Goal: Task Accomplishment & Management: Use online tool/utility

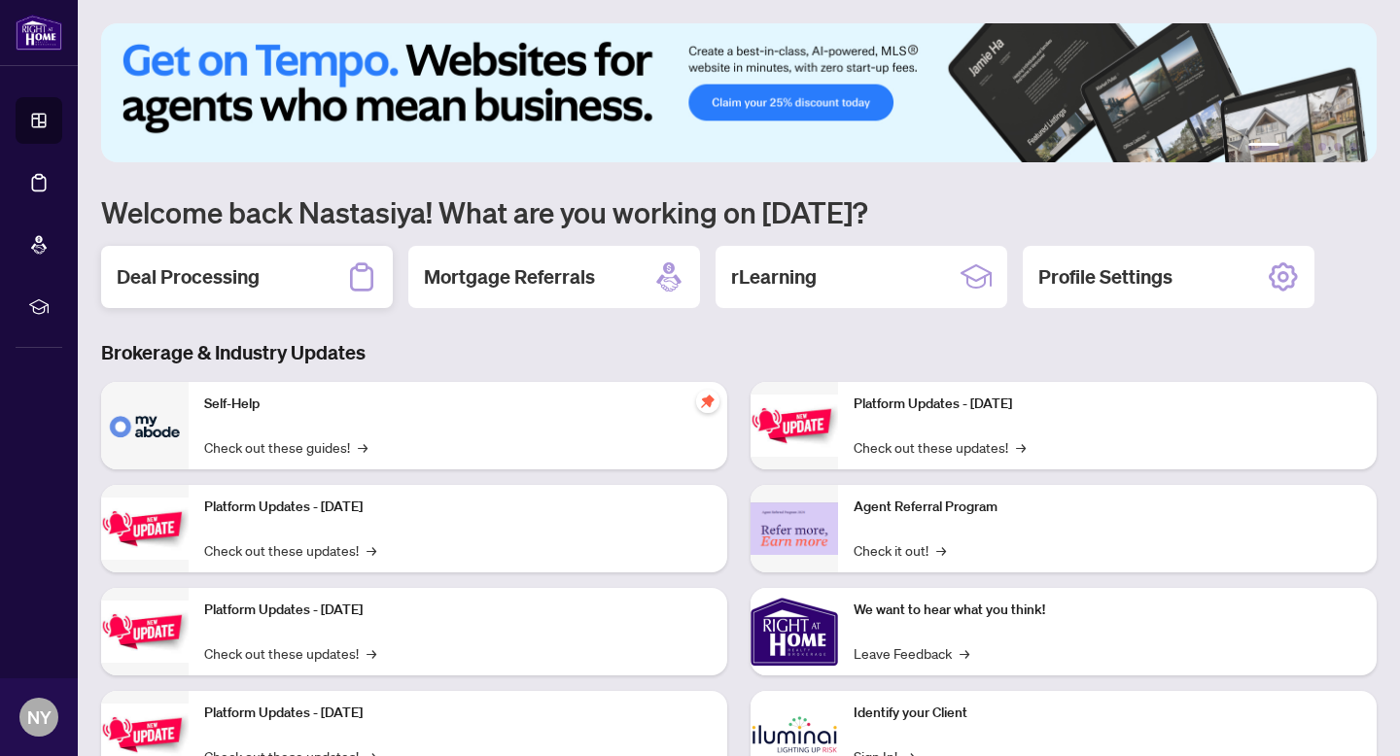
click at [268, 301] on div "Deal Processing" at bounding box center [247, 277] width 292 height 62
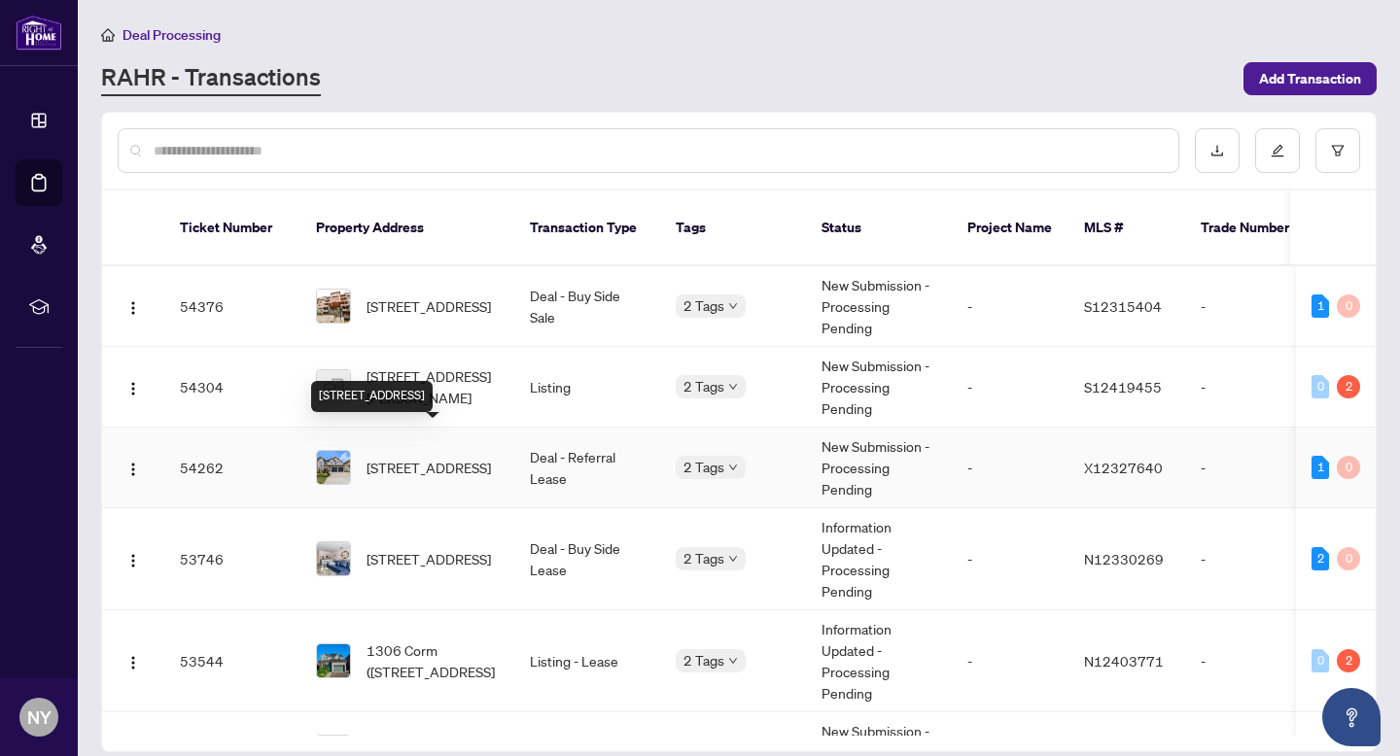
click at [444, 457] on span "[STREET_ADDRESS]" at bounding box center [428, 467] width 124 height 21
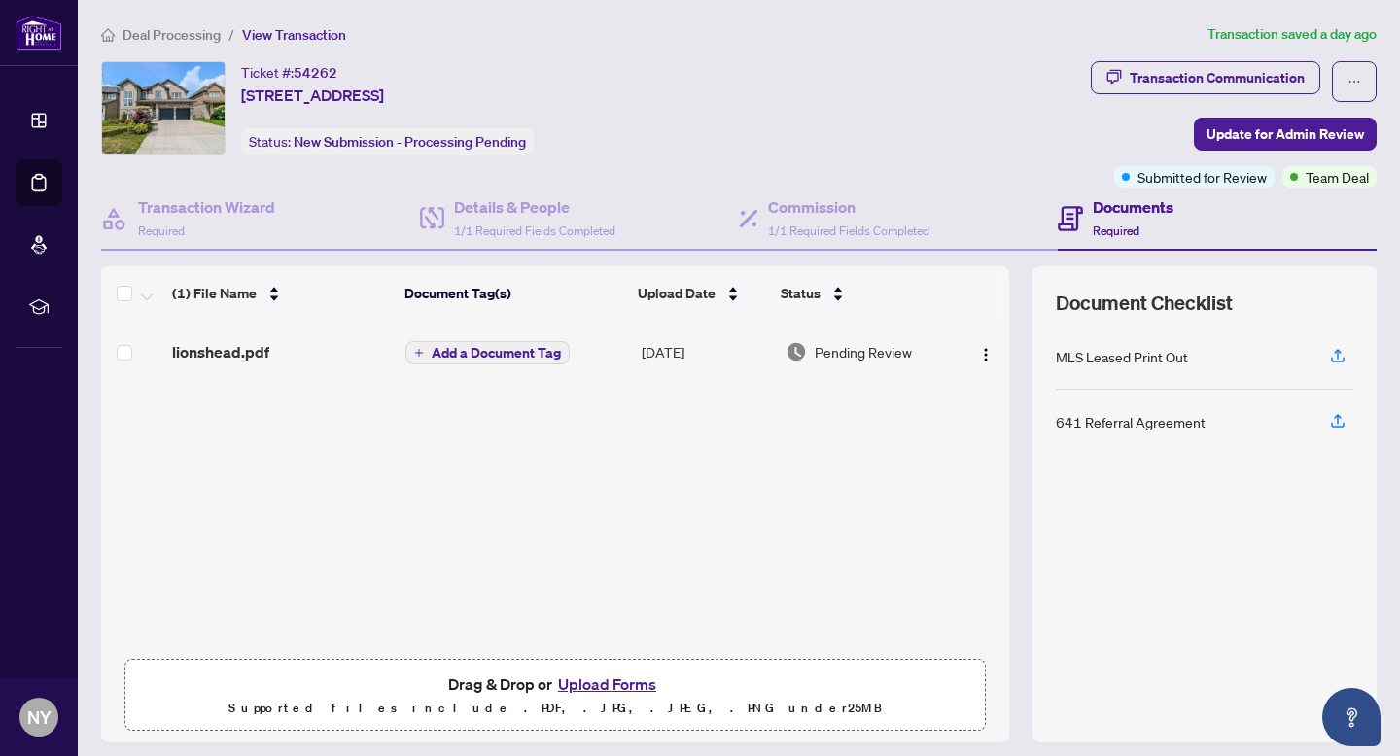
click at [283, 64] on div "Ticket #: 54262" at bounding box center [289, 72] width 96 height 22
copy div "Ticket #: 54262"
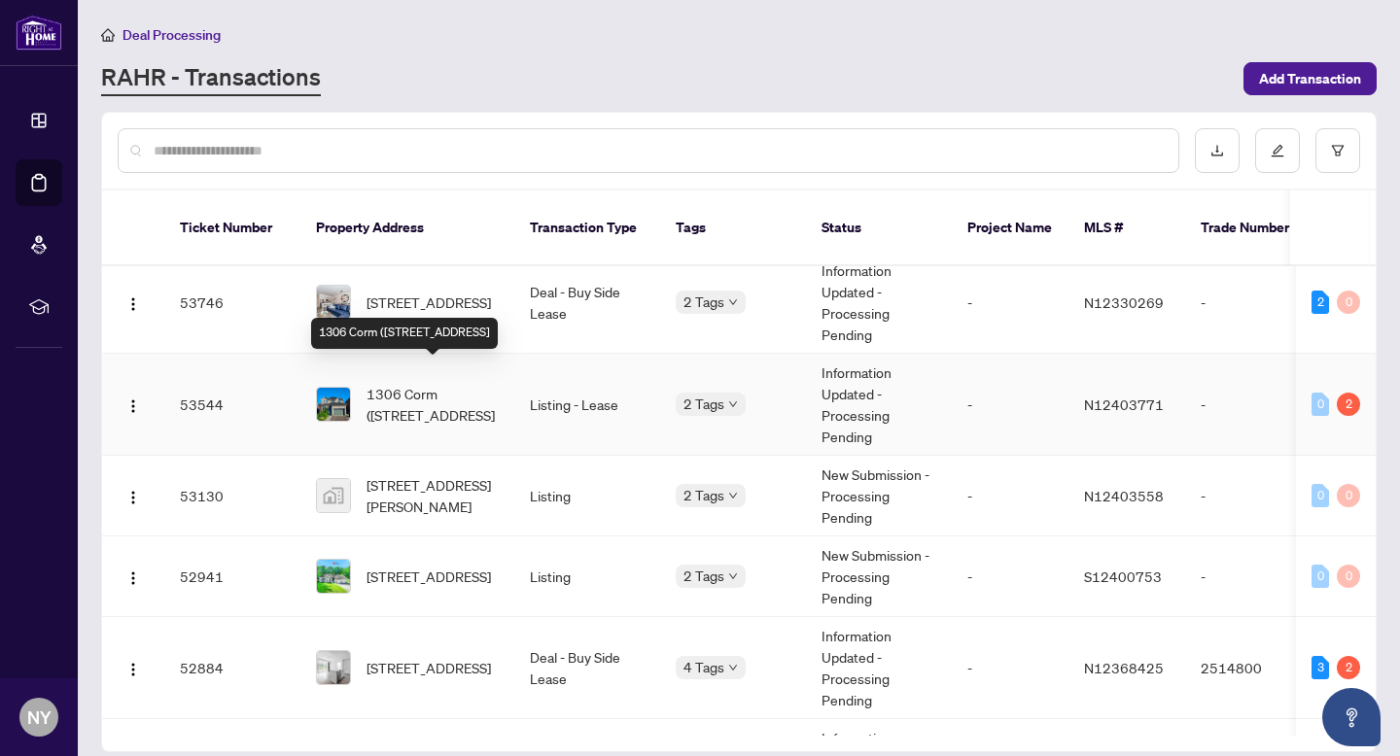
scroll to position [262, 0]
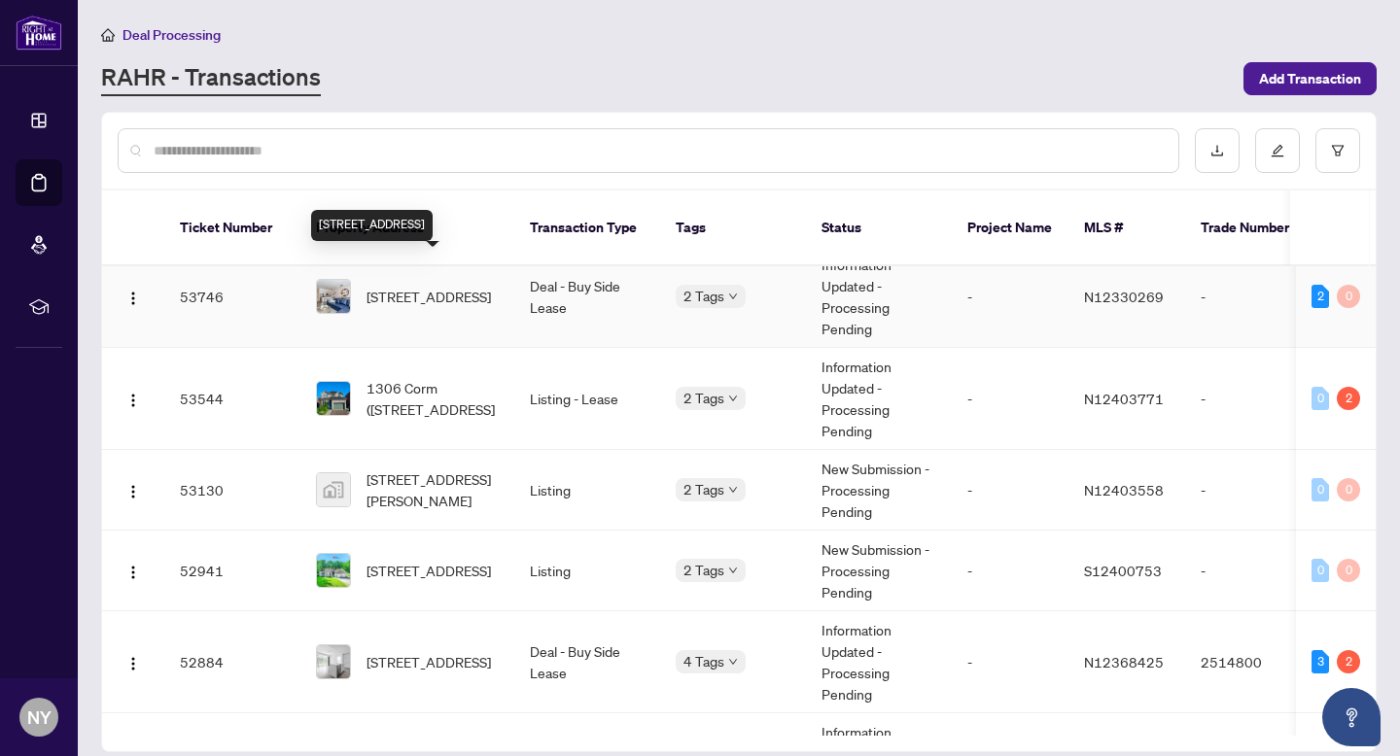
click at [381, 286] on span "[STREET_ADDRESS]" at bounding box center [428, 296] width 124 height 21
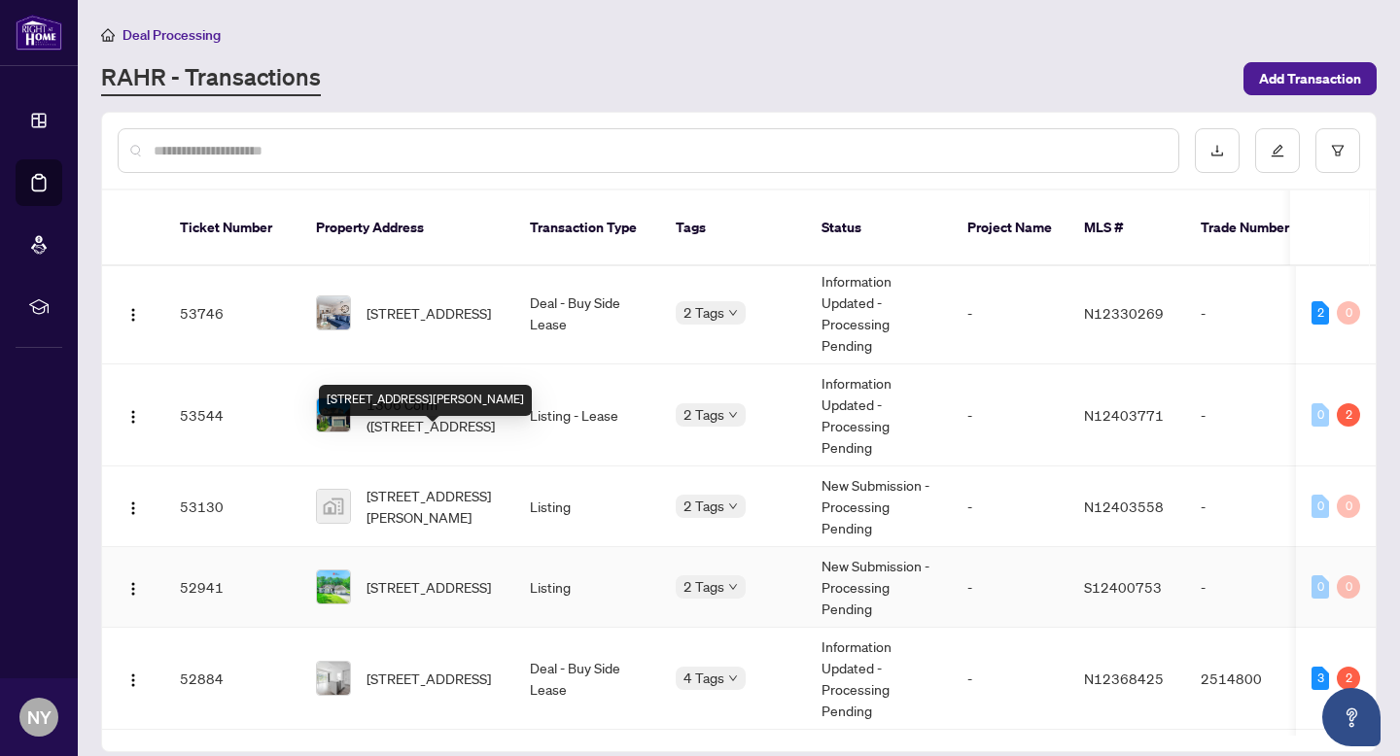
scroll to position [315, 0]
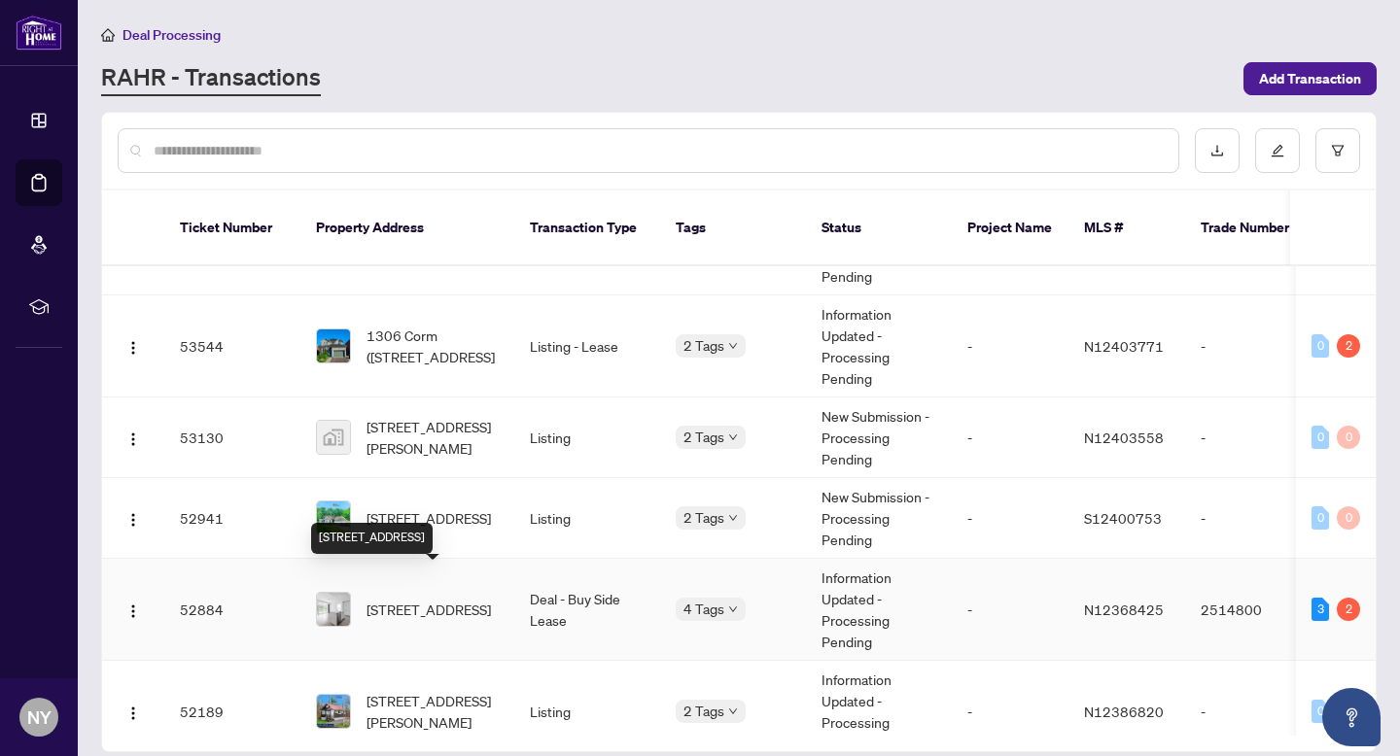
click at [394, 601] on span "[STREET_ADDRESS]" at bounding box center [428, 609] width 124 height 21
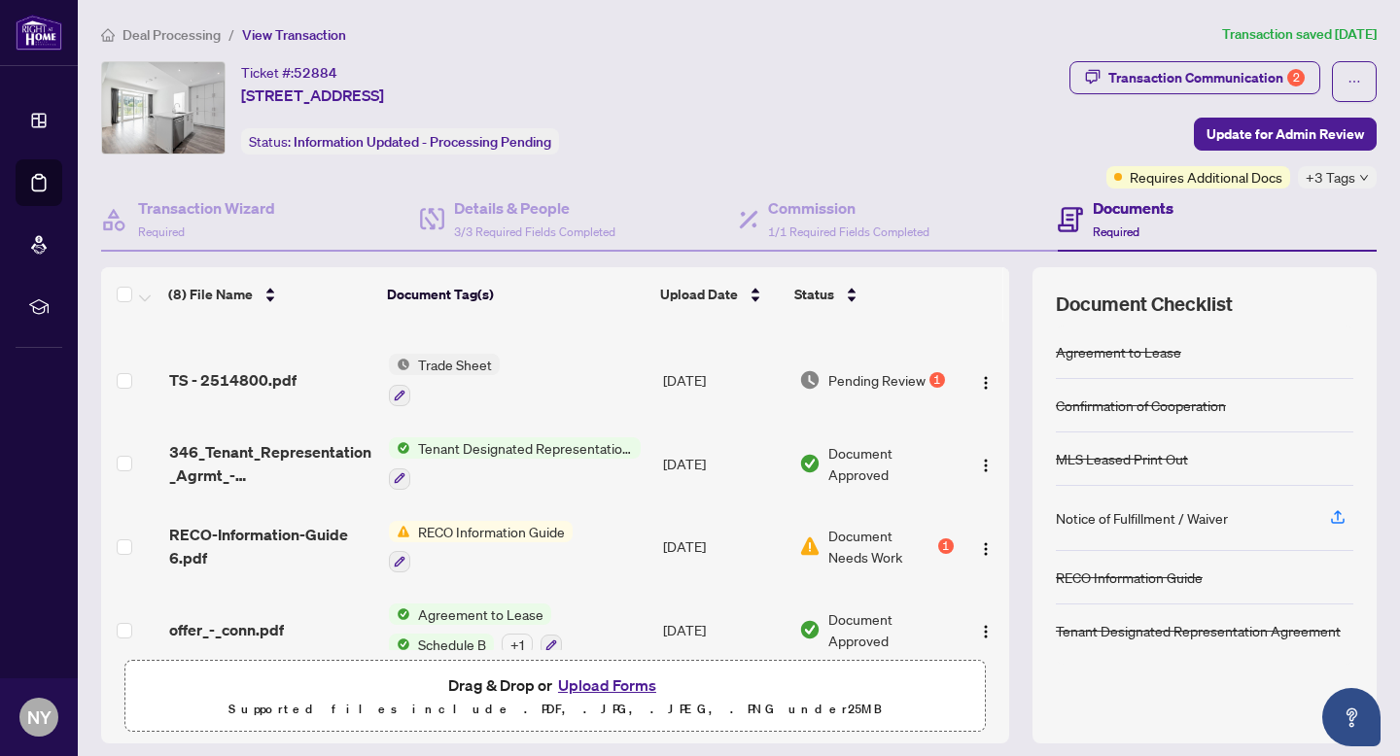
scroll to position [226, 0]
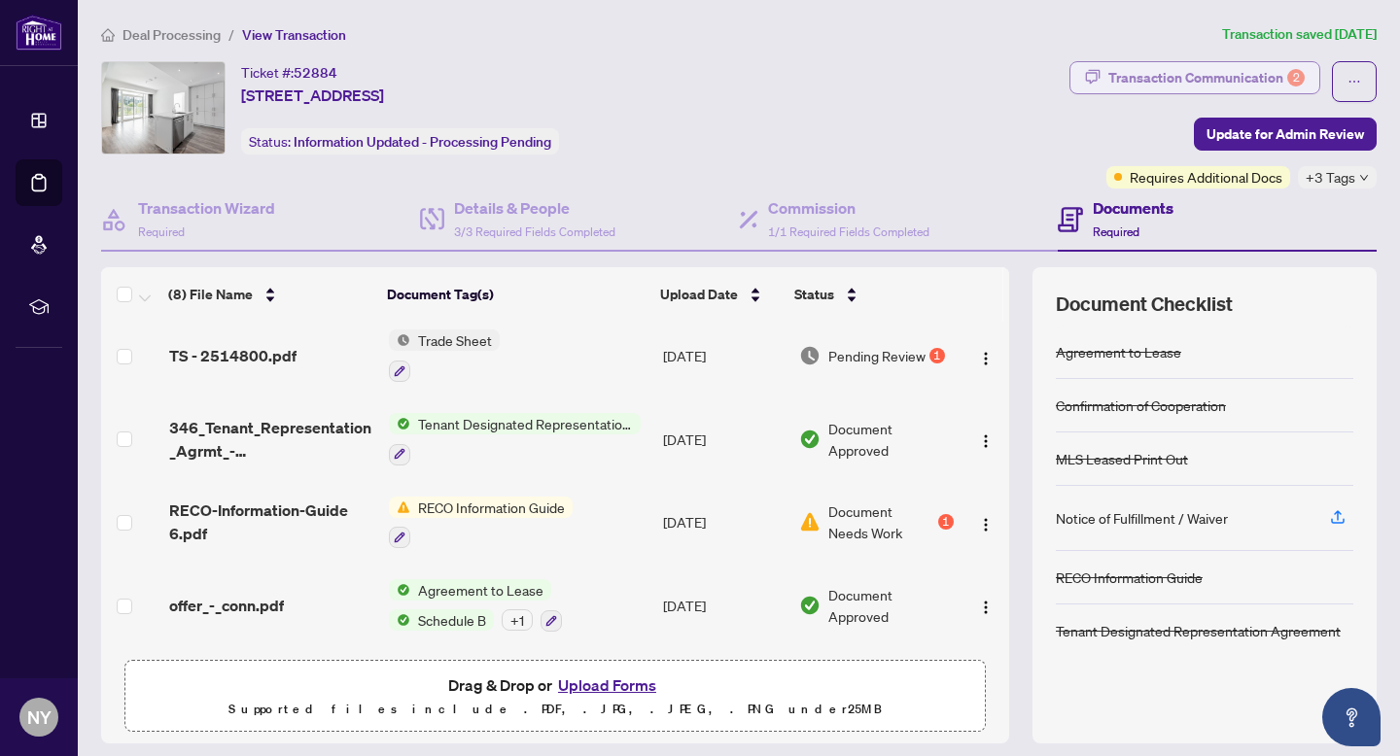
click at [1125, 84] on div "Transaction Communication 2" at bounding box center [1206, 77] width 196 height 31
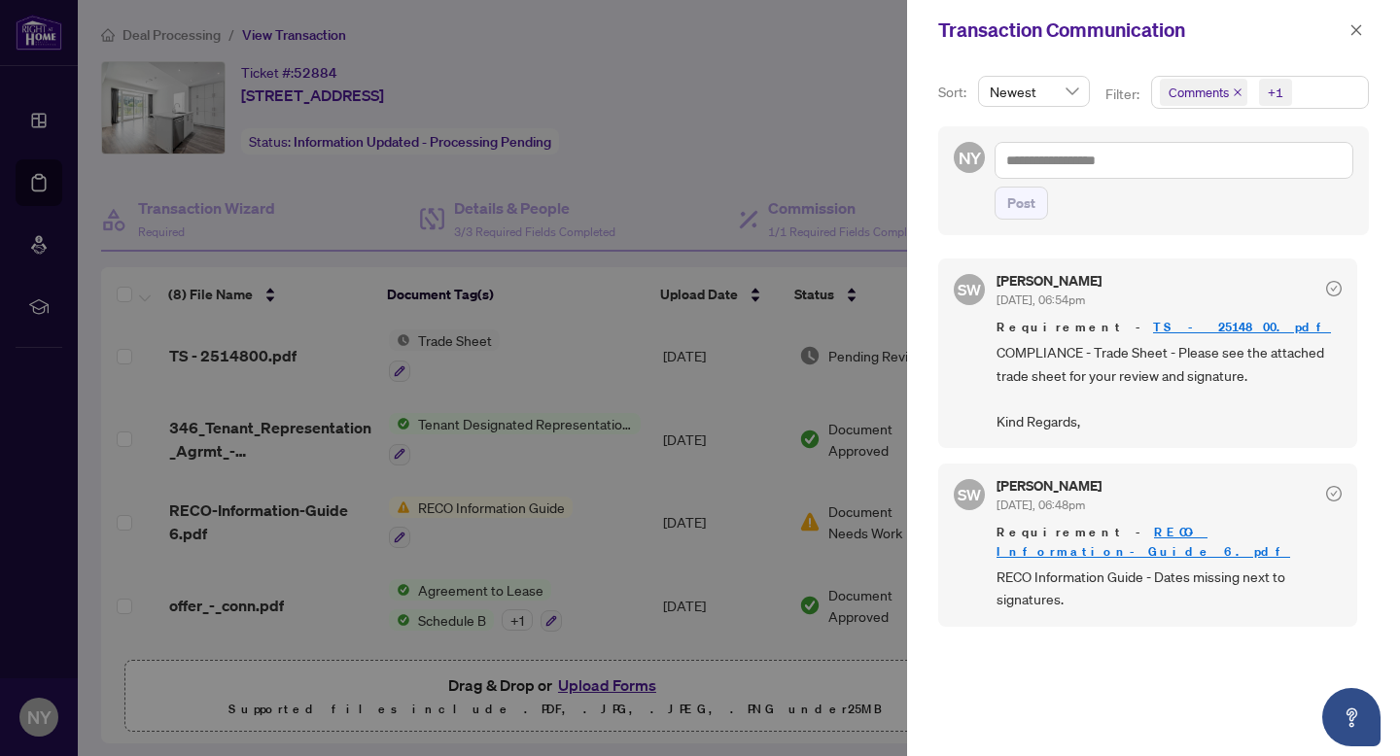
scroll to position [4, 0]
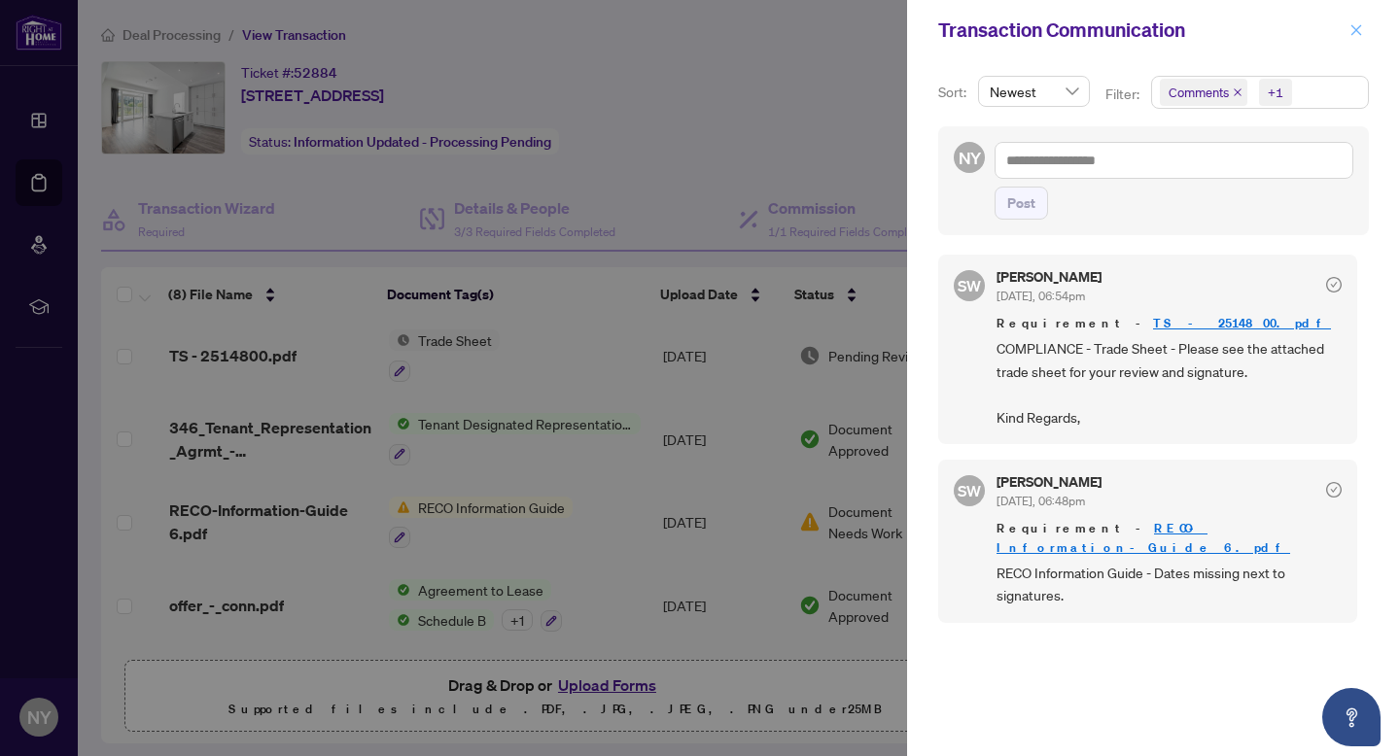
click at [1354, 30] on icon "close" at bounding box center [1356, 30] width 14 height 14
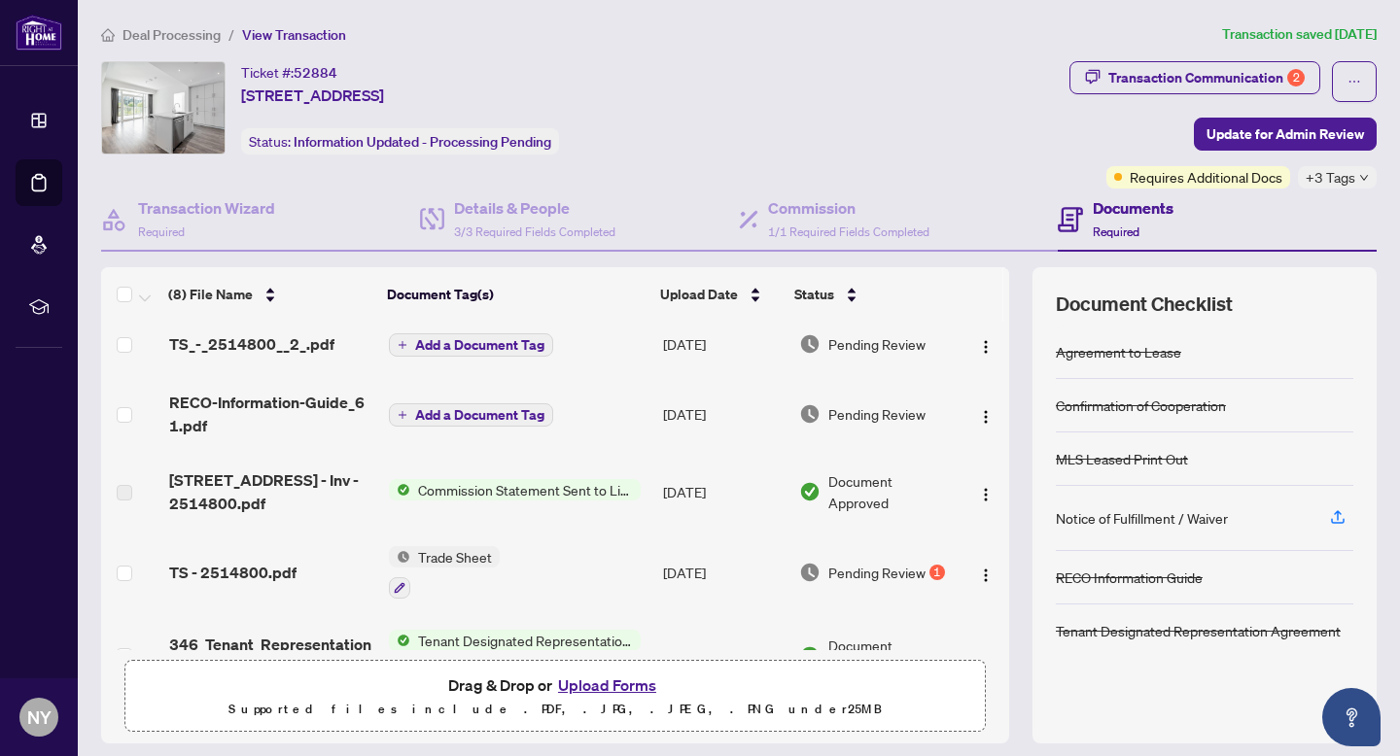
scroll to position [0, 0]
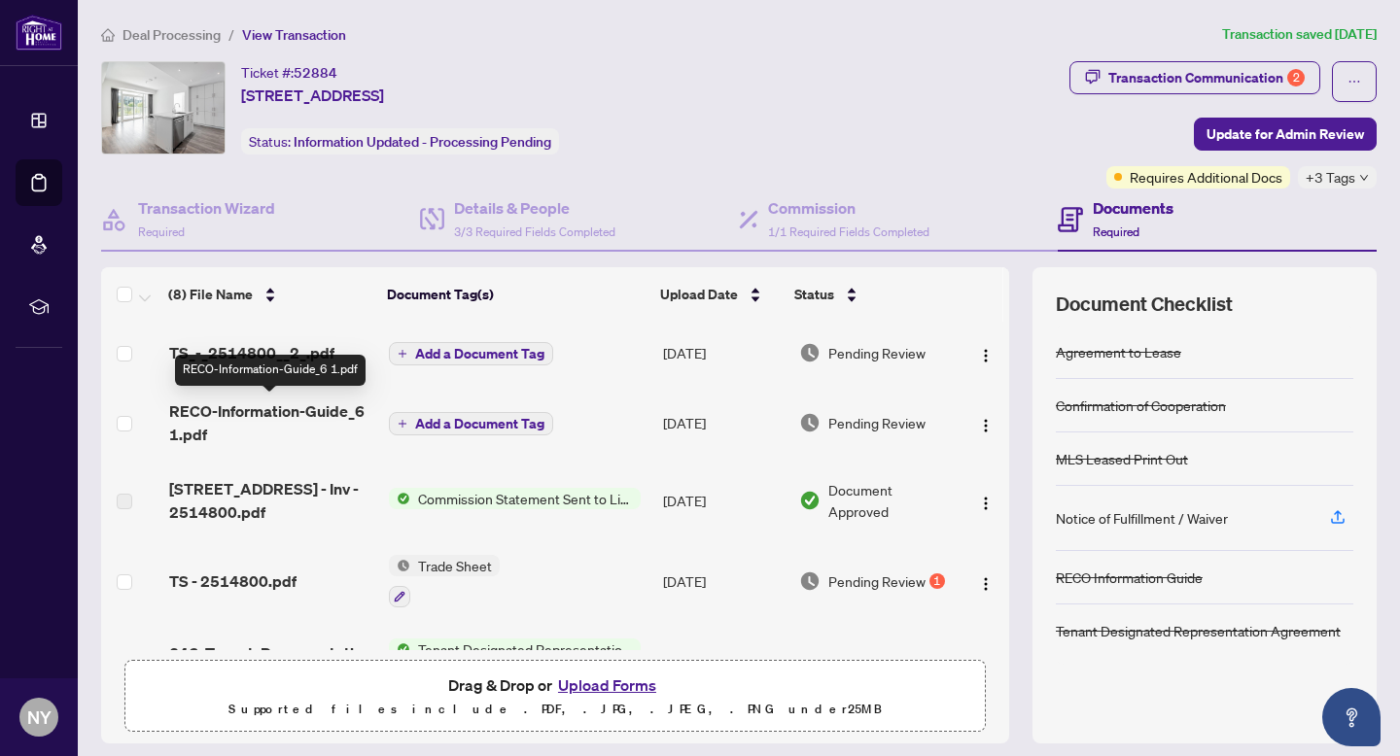
click at [232, 410] on span "RECO-Information-Guide_6 1.pdf" at bounding box center [271, 423] width 204 height 47
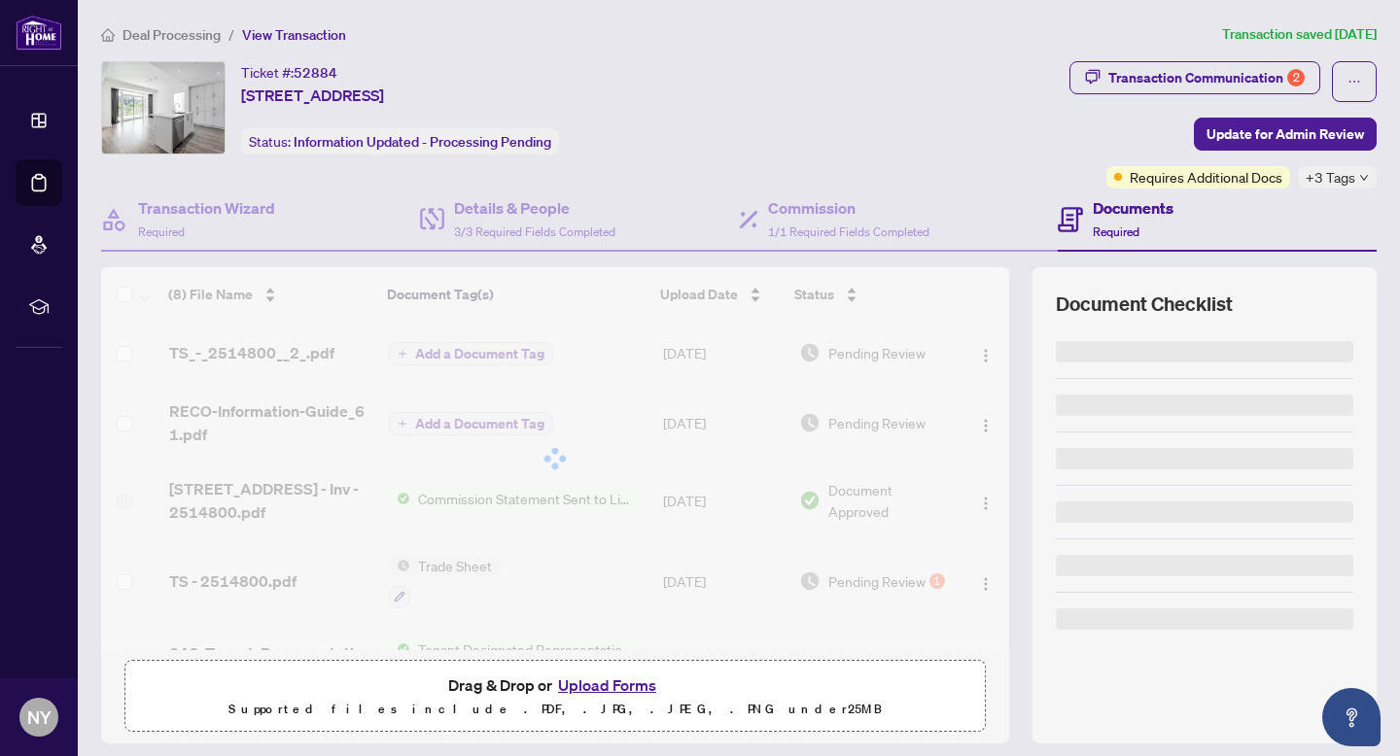
click at [279, 69] on div "Ticket #: 52884" at bounding box center [289, 72] width 96 height 22
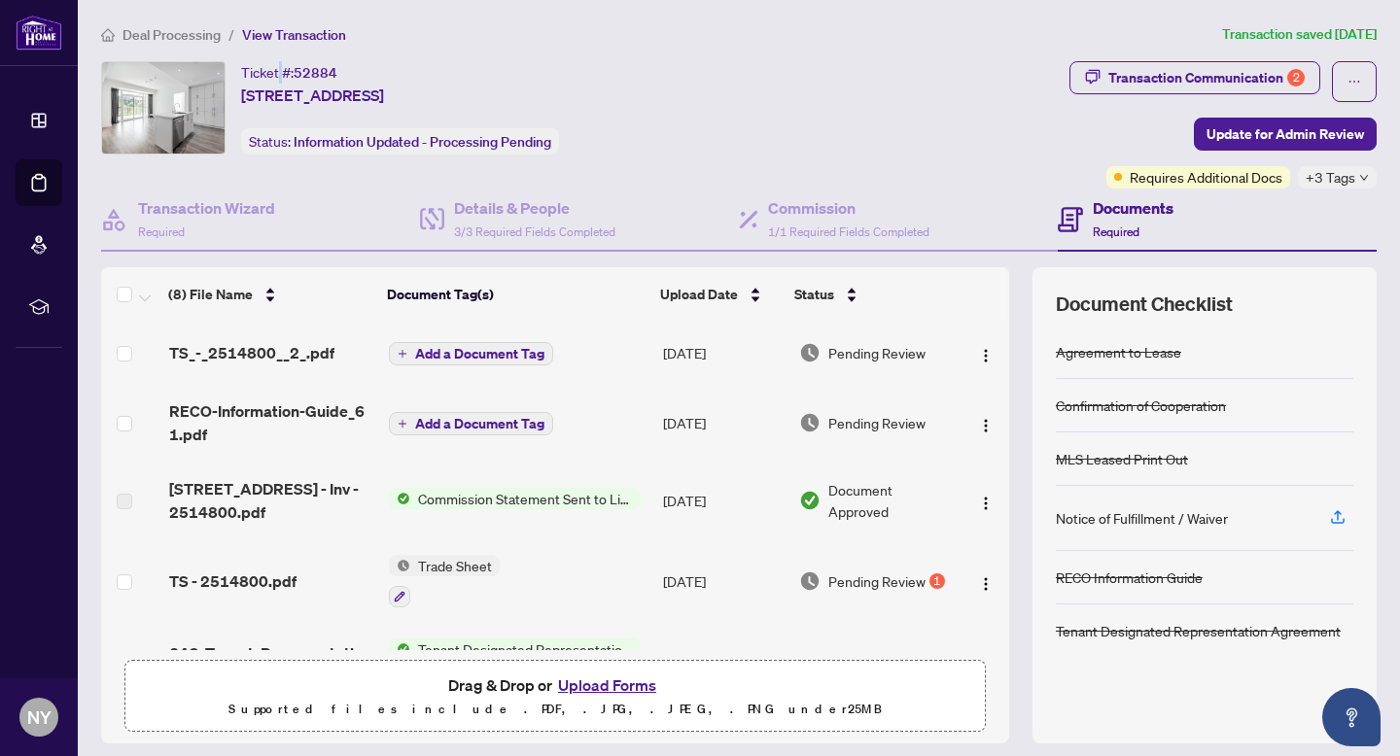
click at [279, 69] on div "Ticket #: 52884" at bounding box center [289, 72] width 96 height 22
copy div "Ticket #: 52884"
